Goal: Find specific page/section: Find specific page/section

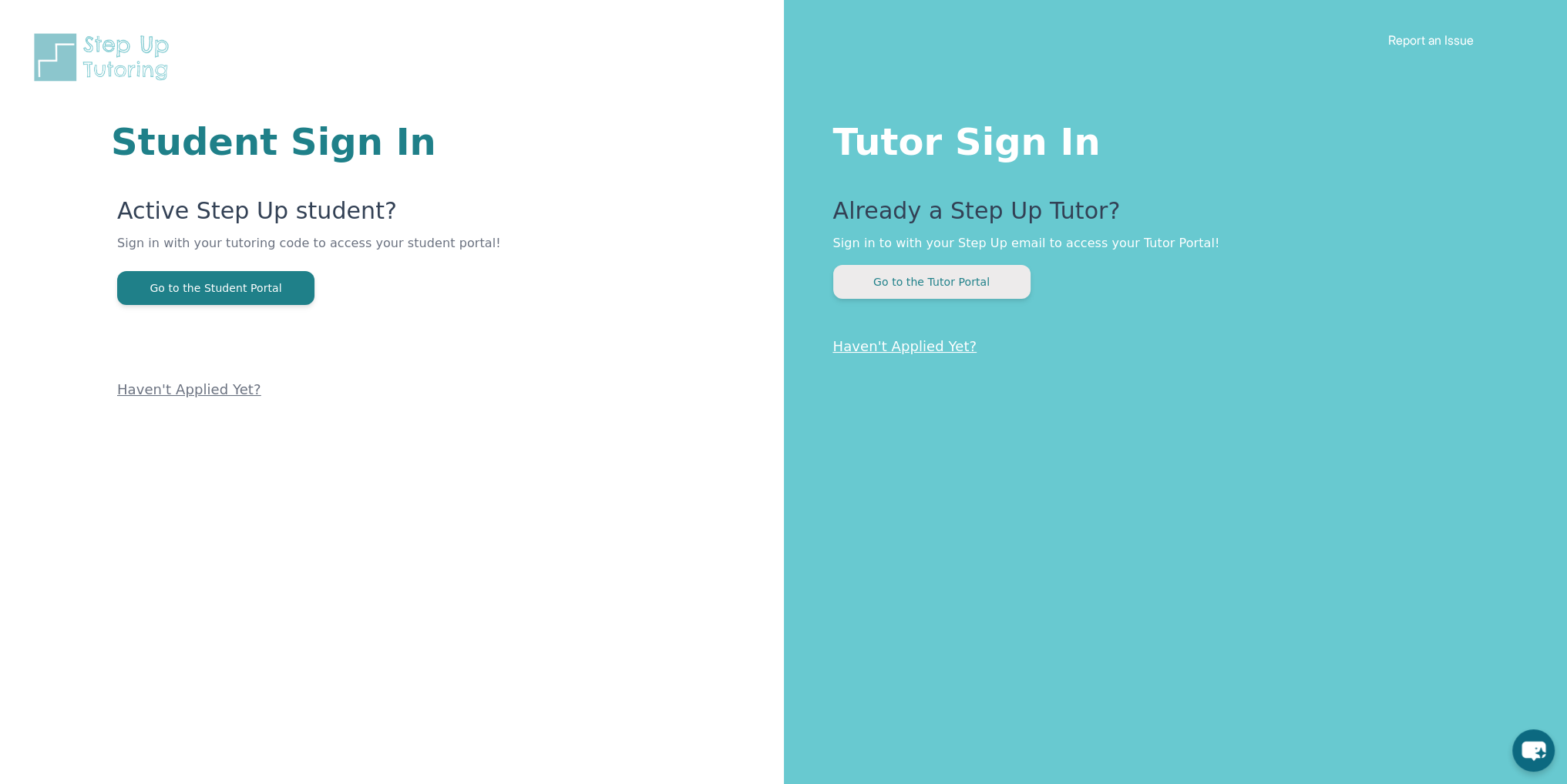
click at [894, 290] on button "Go to the Tutor Portal" at bounding box center [932, 282] width 197 height 34
